Goal: Task Accomplishment & Management: Complete application form

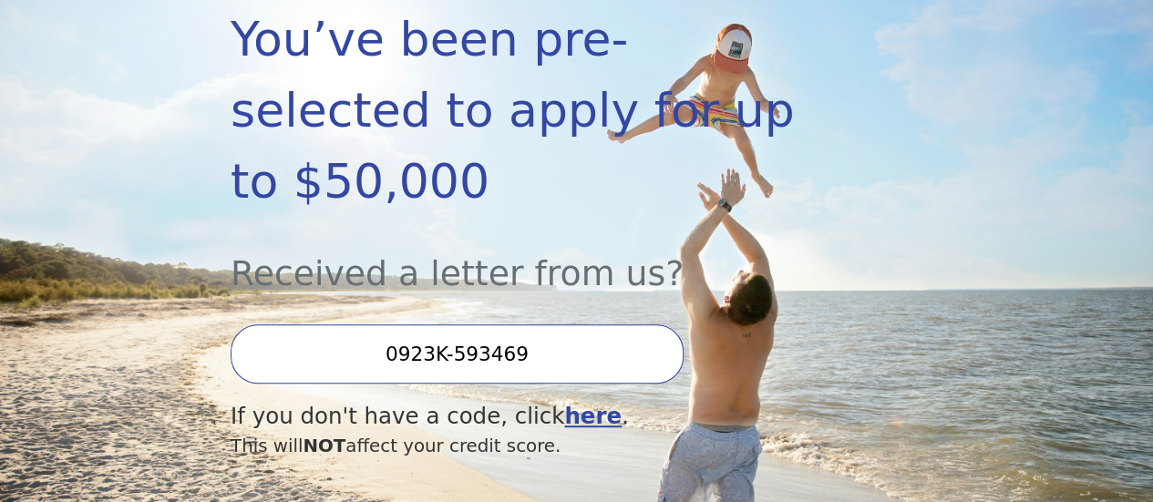
scroll to position [365, 0]
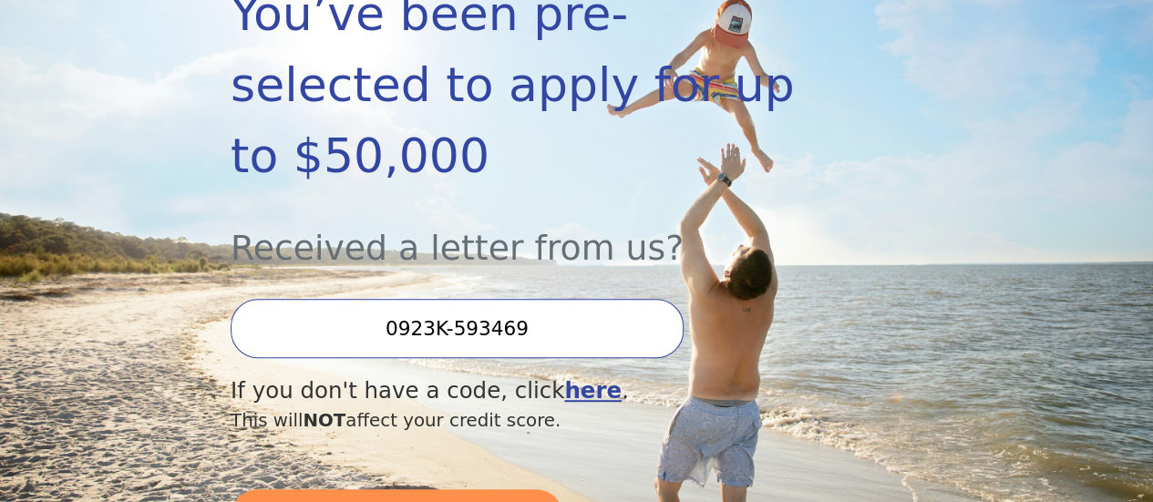
click at [574, 333] on input "0923K-593469" at bounding box center [457, 328] width 453 height 59
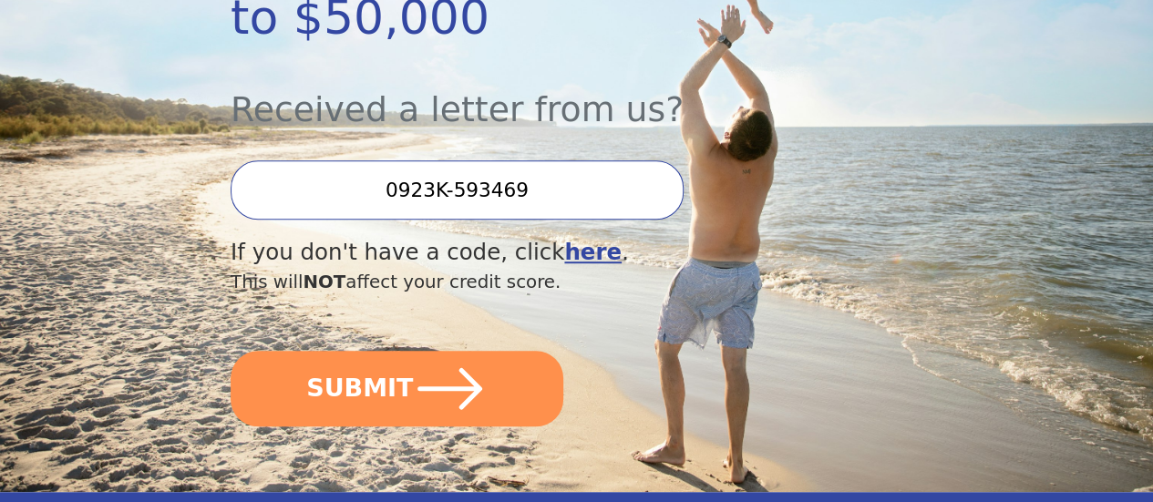
scroll to position [547, 0]
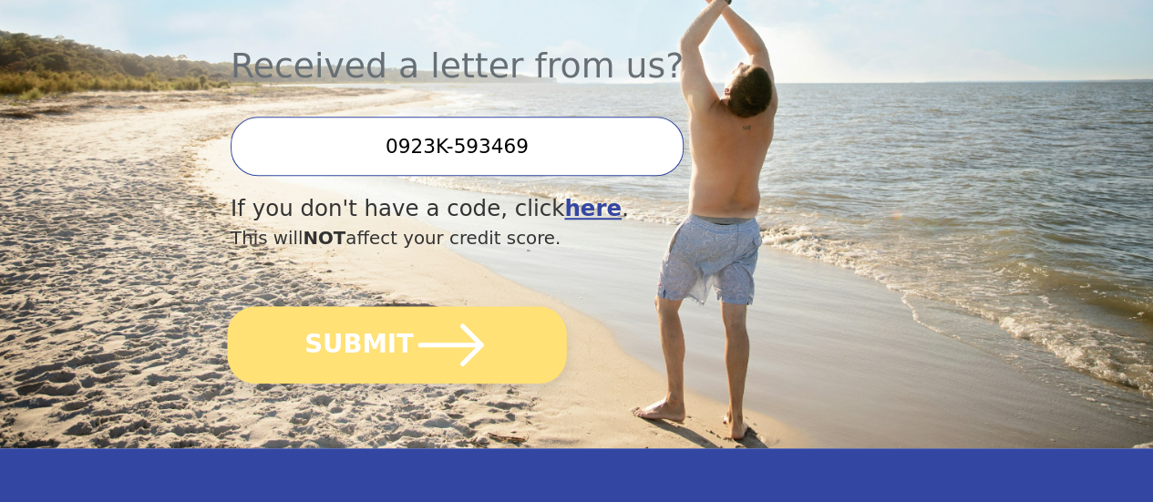
drag, startPoint x: 397, startPoint y: 381, endPoint x: 419, endPoint y: 379, distance: 22.9
click at [397, 380] on button "SUBMIT" at bounding box center [396, 345] width 339 height 78
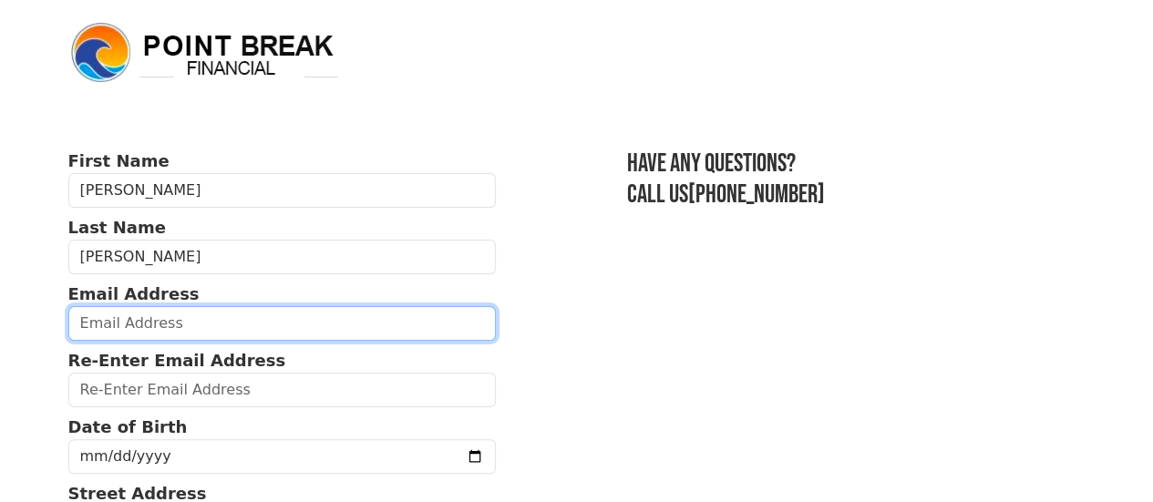
click at [191, 324] on input "email" at bounding box center [282, 323] width 429 height 35
type input "renee.combs14@gmail.com"
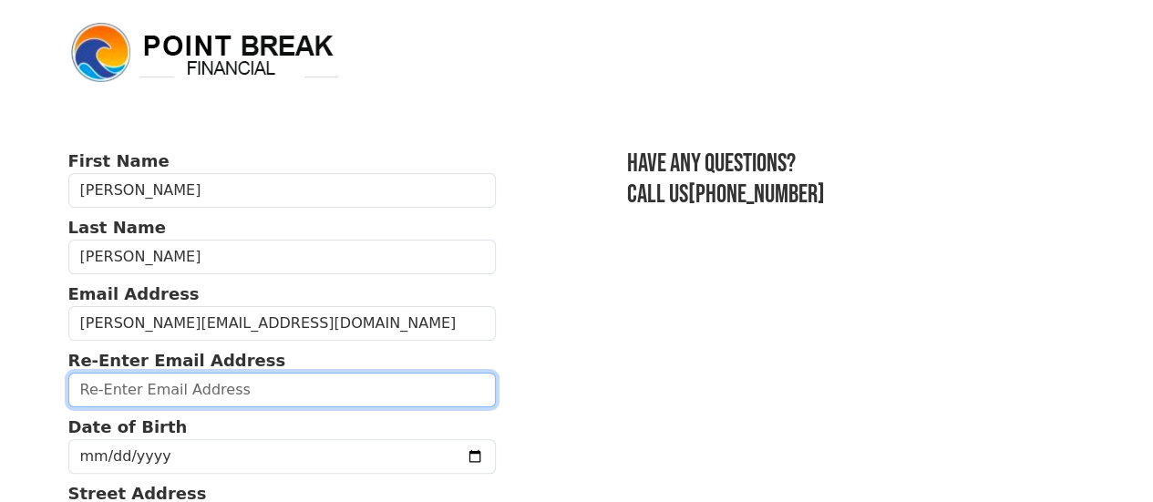
type input "renee.combs14@gmail.com"
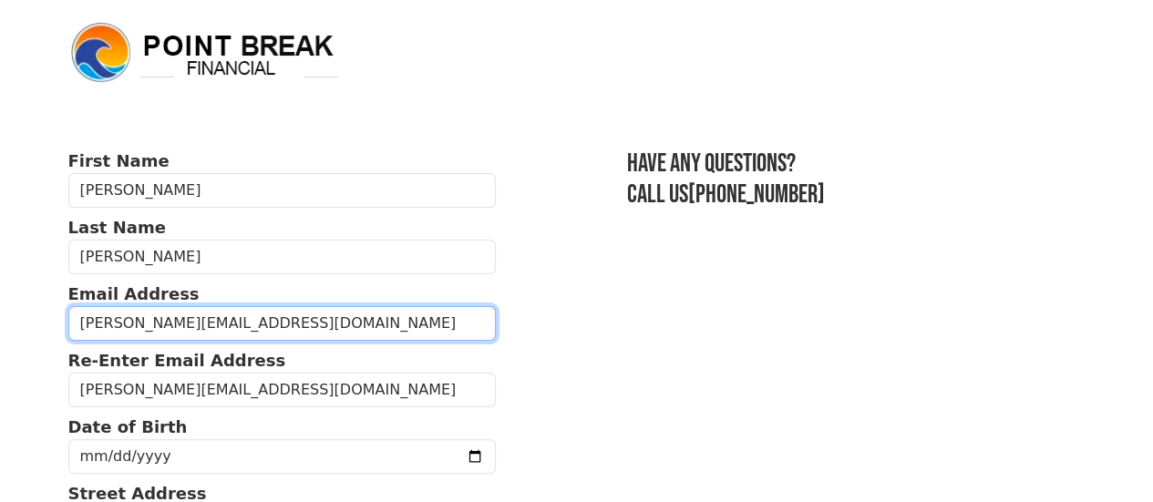
type input "(479) 233-3400"
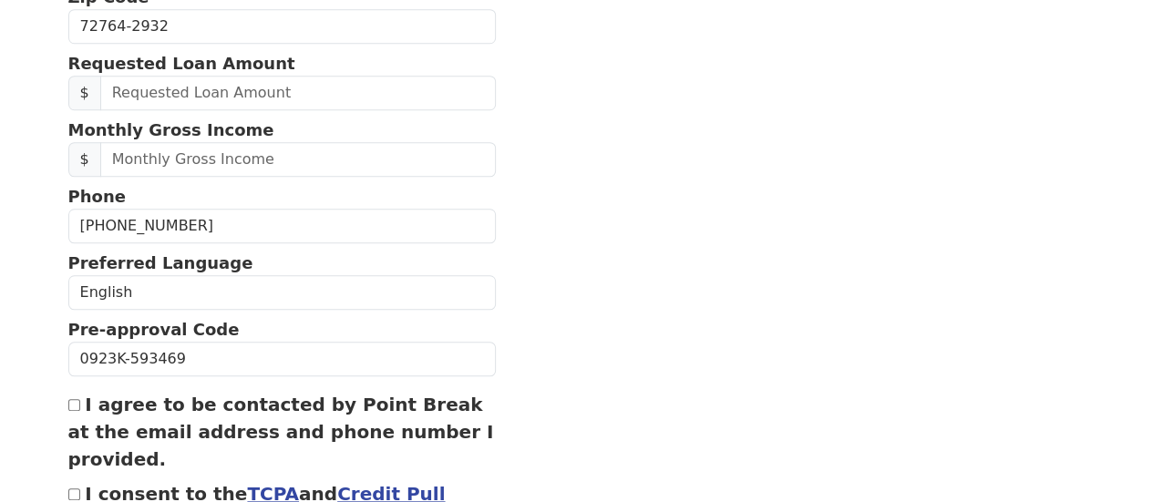
scroll to position [697, 0]
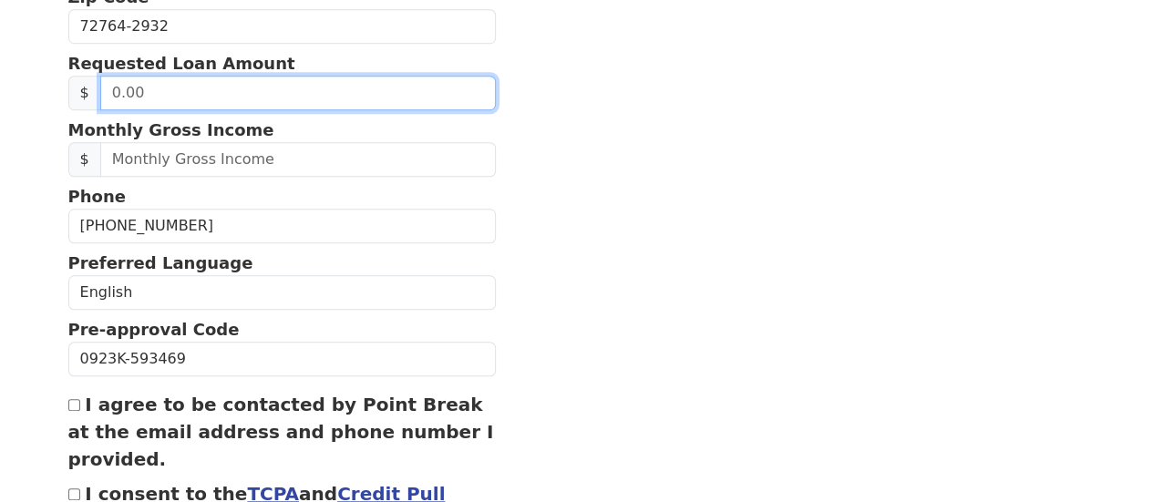
click at [191, 110] on input "text" at bounding box center [298, 93] width 396 height 35
click at [179, 110] on input "text" at bounding box center [298, 93] width 396 height 35
drag, startPoint x: 146, startPoint y: 116, endPoint x: -1, endPoint y: 118, distance: 146.8
type input "12,000.00"
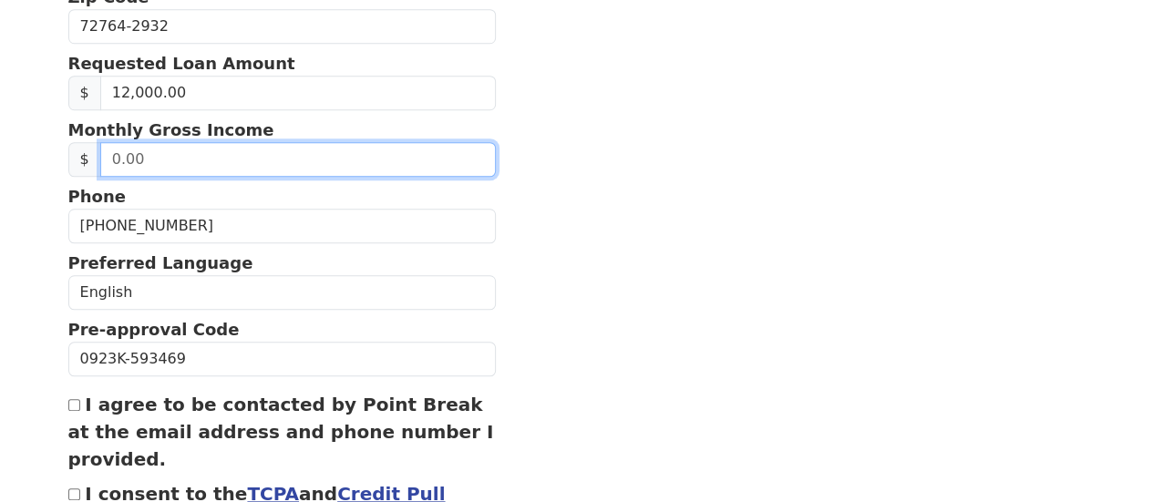
click at [268, 177] on input "text" at bounding box center [298, 159] width 396 height 35
drag, startPoint x: 151, startPoint y: 181, endPoint x: 65, endPoint y: 182, distance: 86.6
click at [192, 177] on input "text" at bounding box center [298, 159] width 396 height 35
type input "4,512.00"
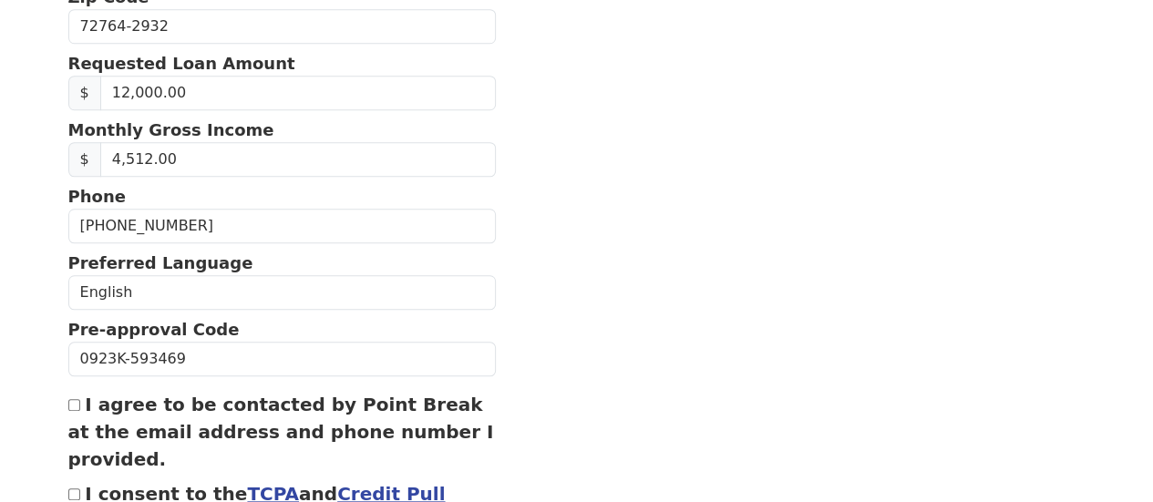
click at [635, 300] on section "First Name Renee Last Name Combs Email Address renee.combs14@gmail.com Re-Enter…" at bounding box center [577, 27] width 1018 height 1150
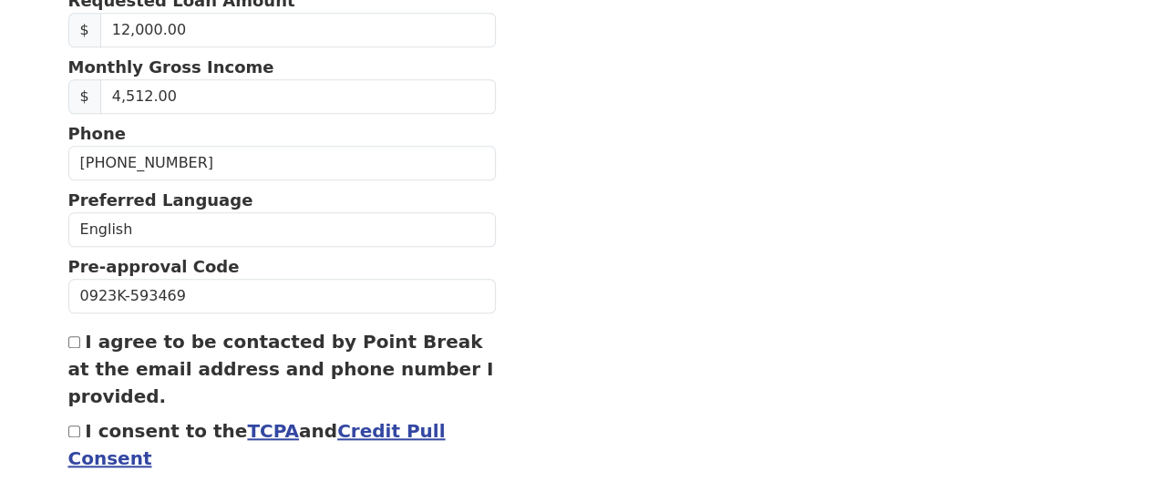
scroll to position [879, 0]
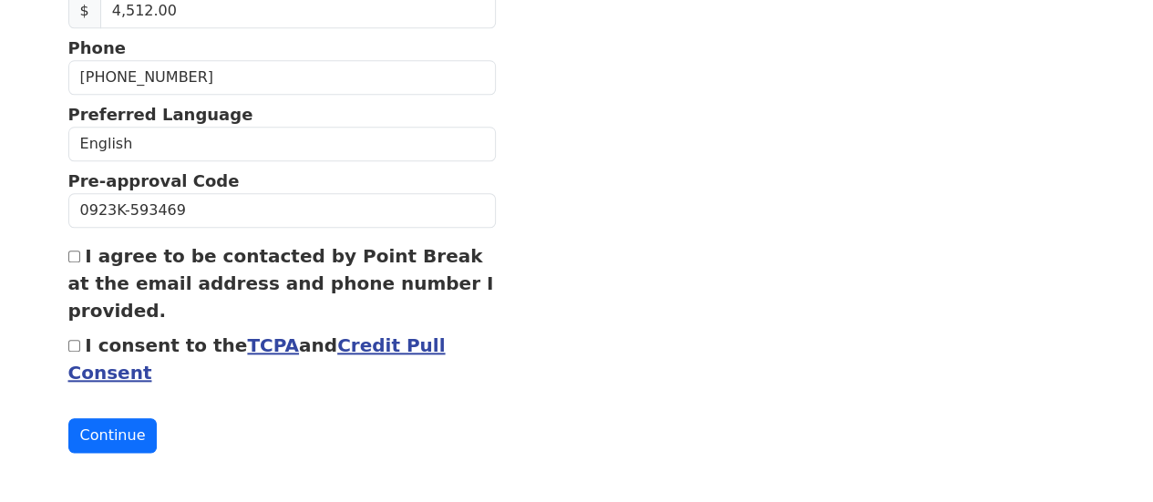
click at [72, 252] on input "I agree to be contacted by Point Break at the email address and phone number I …" at bounding box center [74, 257] width 12 height 12
checkbox input "true"
click at [71, 341] on input "I consent to the TCPA and Credit Pull Consent" at bounding box center [74, 346] width 12 height 12
checkbox input "true"
click at [116, 435] on button "Continue" at bounding box center [112, 436] width 89 height 35
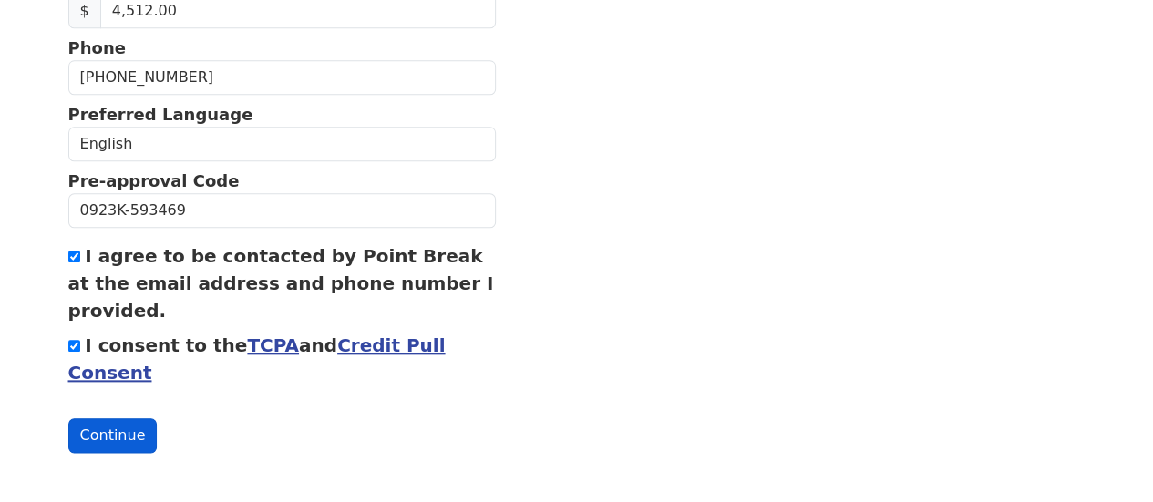
scroll to position [905, 0]
click at [96, 431] on button "Continue" at bounding box center [112, 436] width 89 height 35
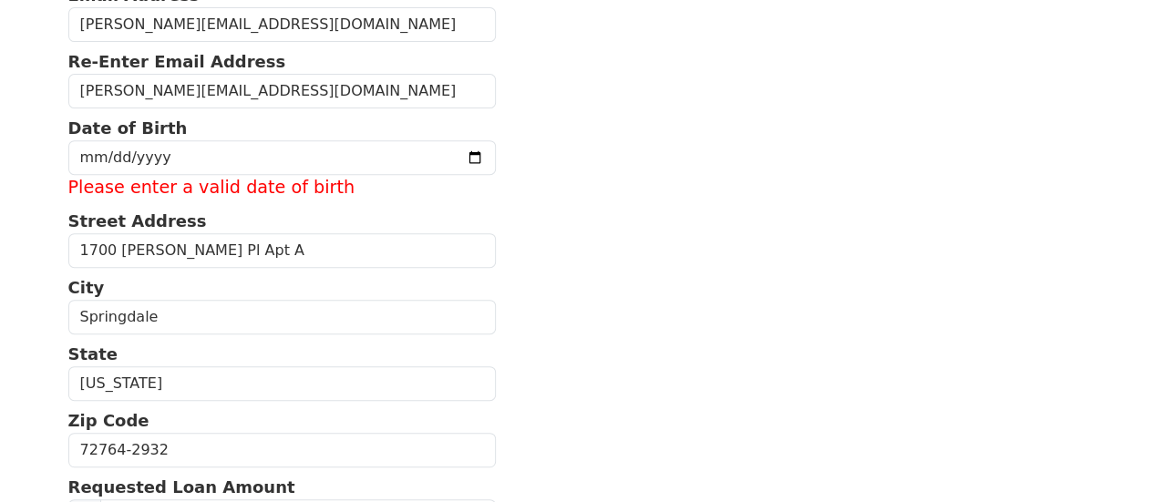
scroll to position [267, 0]
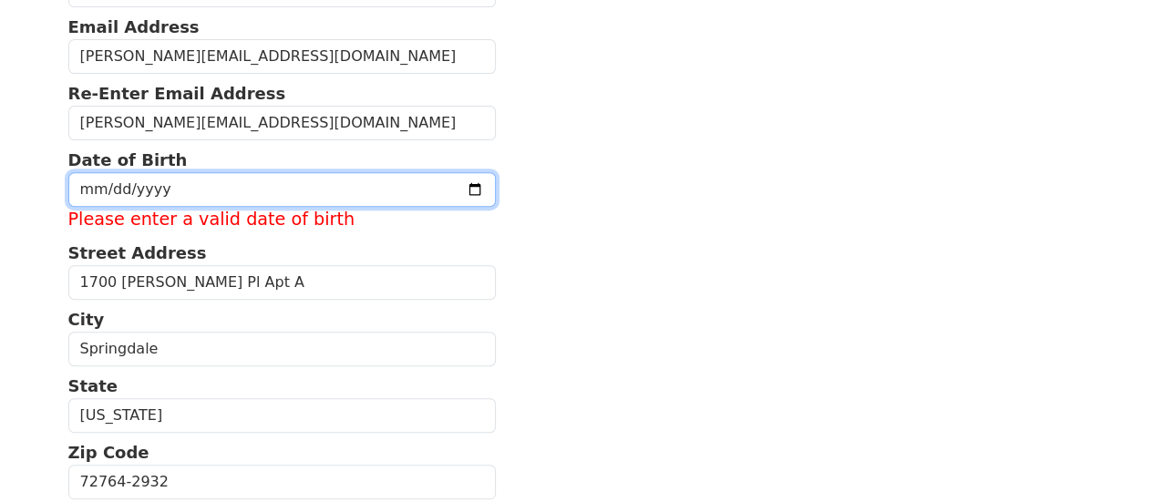
click at [226, 194] on input "date" at bounding box center [282, 189] width 429 height 35
type input "1975-08-05"
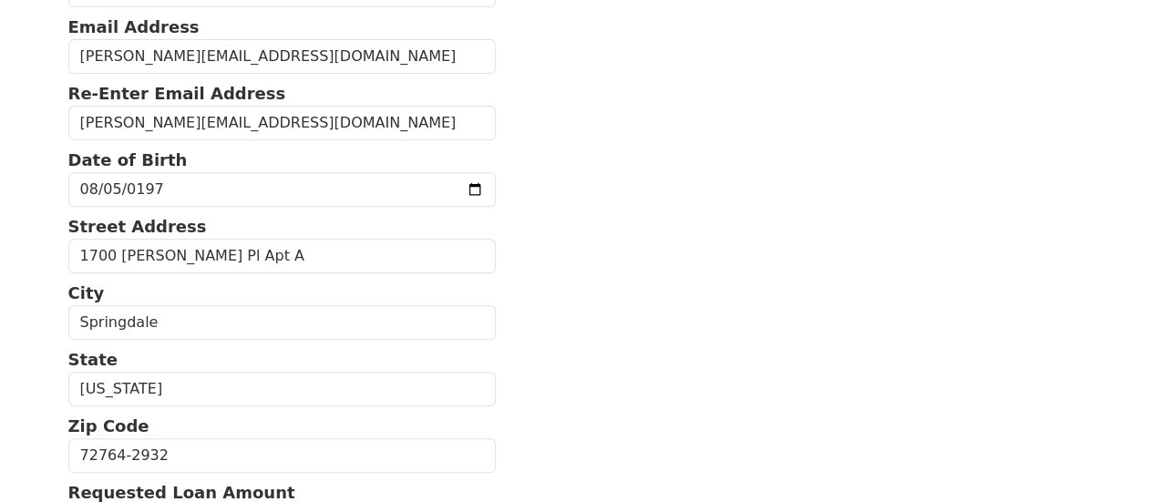
click at [584, 196] on section "First Name Renee Last Name Combs Email Address renee.combs14@gmail.com Re-Enter…" at bounding box center [577, 456] width 1018 height 1150
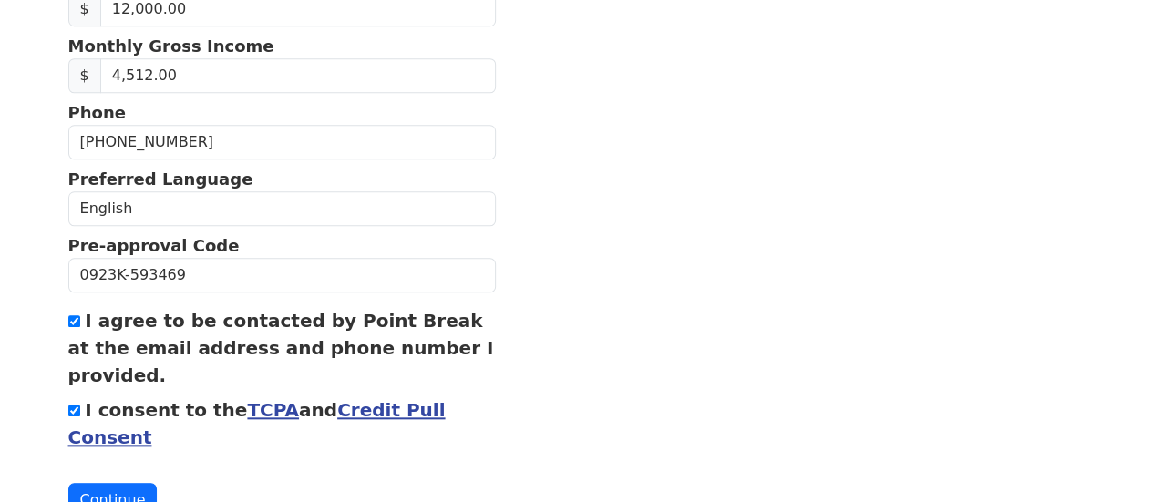
scroll to position [883, 0]
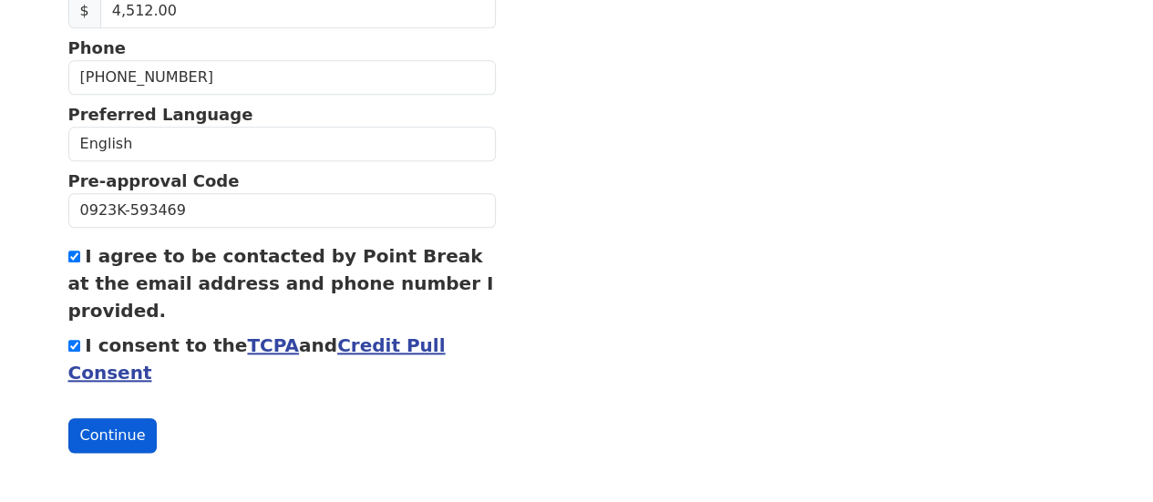
click at [102, 426] on button "Continue" at bounding box center [112, 436] width 89 height 35
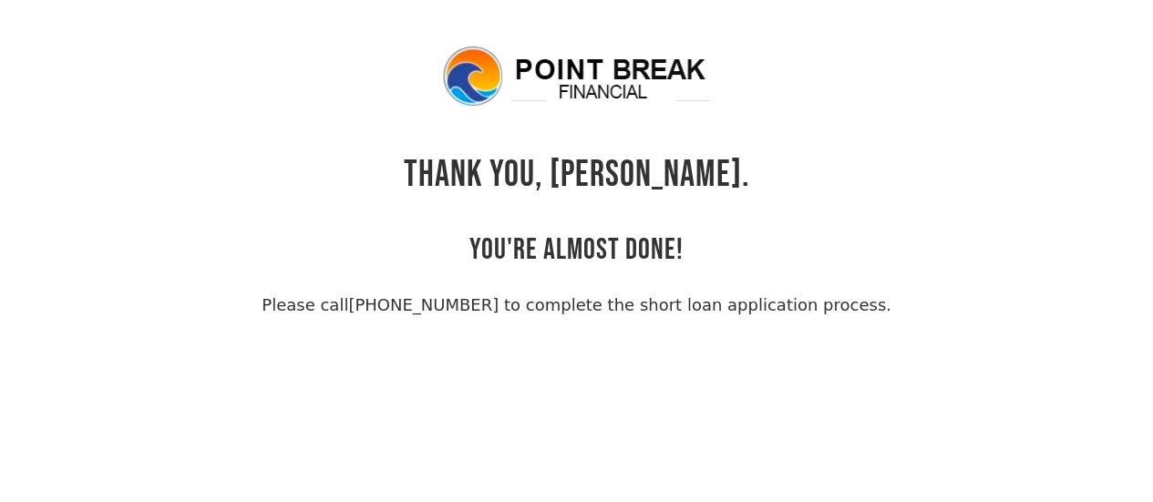
click at [858, 207] on div "THANK YOU, [PERSON_NAME]. YOU'RE ALMOST DONE! Please call [PHONE_NUMBER] to com…" at bounding box center [577, 181] width 1018 height 274
